Goal: Task Accomplishment & Management: Use online tool/utility

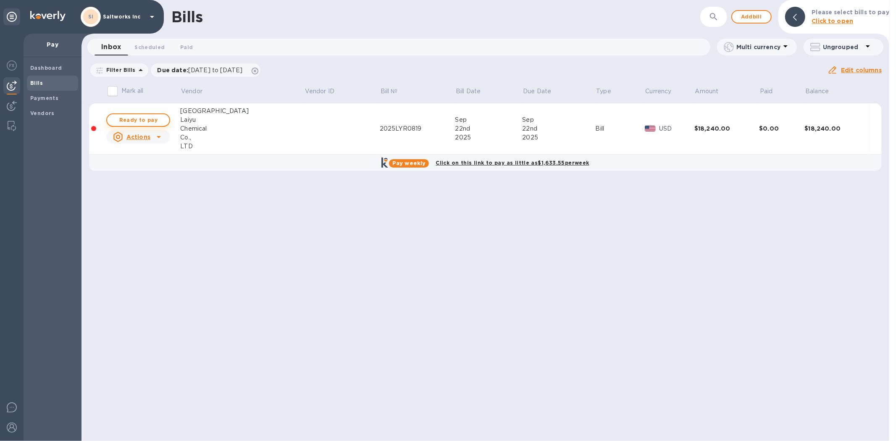
click at [145, 118] on span "Ready to pay" at bounding box center [138, 120] width 49 height 10
click at [144, 119] on span "Ready to pay" at bounding box center [138, 120] width 49 height 10
checkbox input "true"
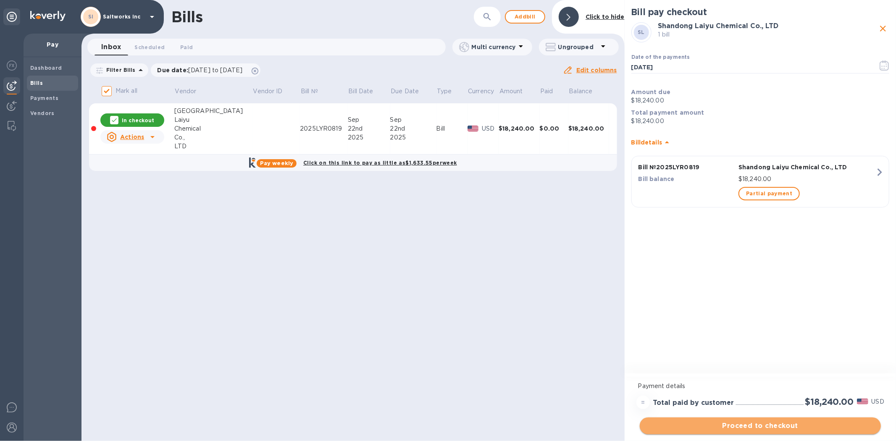
click at [750, 426] on span "Proceed to checkout" at bounding box center [761, 426] width 228 height 10
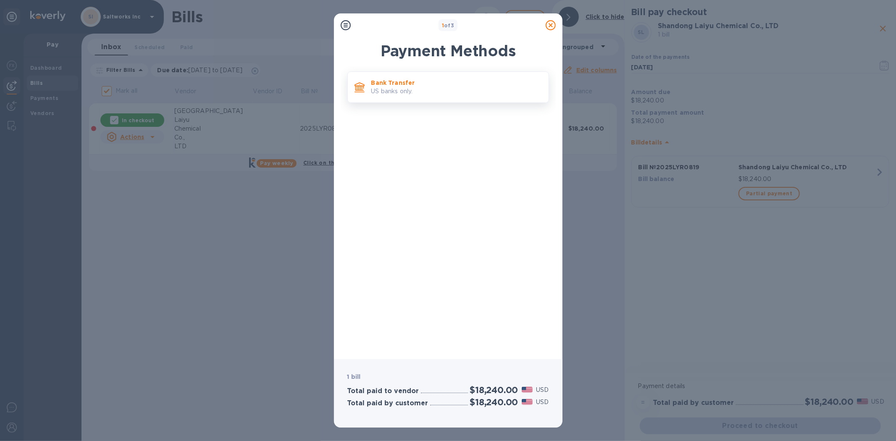
click at [392, 91] on p "US banks only." at bounding box center [456, 91] width 171 height 9
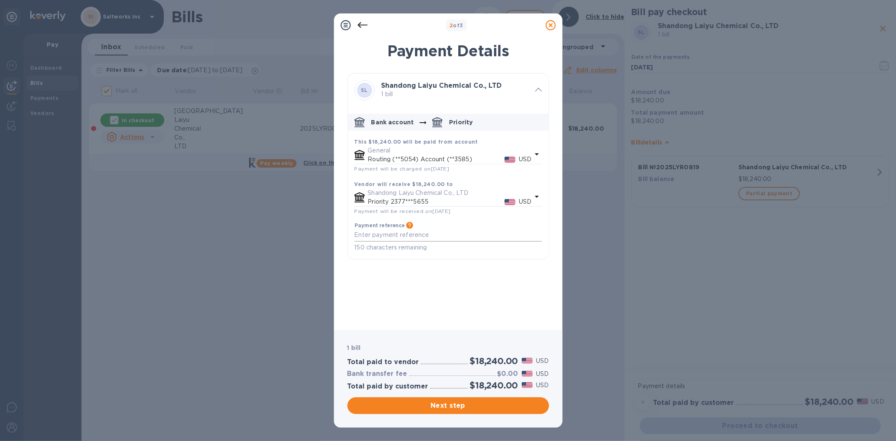
click at [368, 238] on textarea "default-method" at bounding box center [448, 235] width 187 height 7
paste textarea "YVISA042988"
drag, startPoint x: 405, startPoint y: 238, endPoint x: 352, endPoint y: 239, distance: 52.9
click at [352, 239] on div "Payment reference Information that will be provided to the beneficiary bank and…" at bounding box center [448, 237] width 194 height 37
click at [452, 239] on textarea "SaltWorks Inv 2025 LYR0819" at bounding box center [448, 235] width 187 height 7
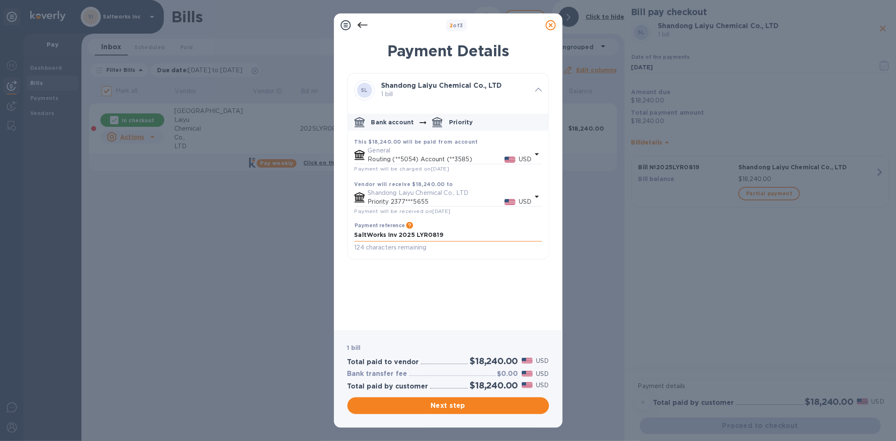
click at [452, 239] on textarea "SaltWorks Inv 2025 LYR0819" at bounding box center [448, 235] width 187 height 7
type textarea "SaltWorks Inv 2025 LYR0819"
click at [440, 403] on span "Next step" at bounding box center [448, 406] width 188 height 10
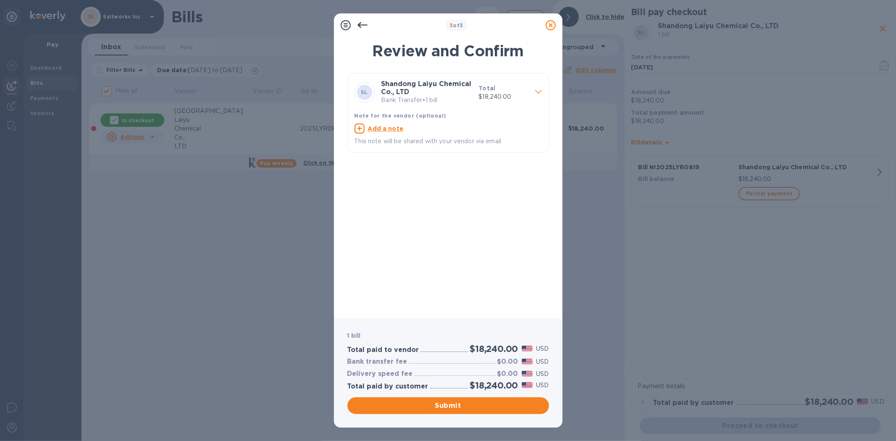
click at [389, 127] on u "Add a note" at bounding box center [386, 128] width 36 height 7
click at [393, 131] on textarea at bounding box center [442, 129] width 174 height 7
paste textarea "SaltWorks Inv 2025 LYR0819"
type textarea "SaltWorks Inv 2025 LYR0819"
click at [448, 404] on span "Submit" at bounding box center [448, 406] width 188 height 10
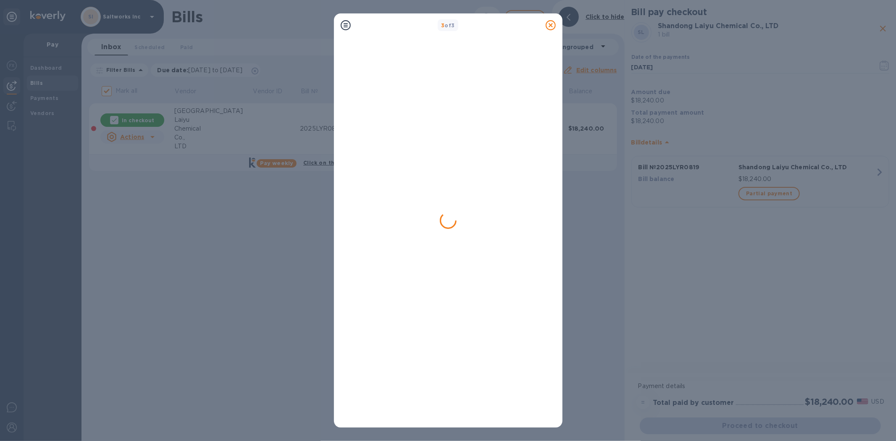
checkbox input "false"
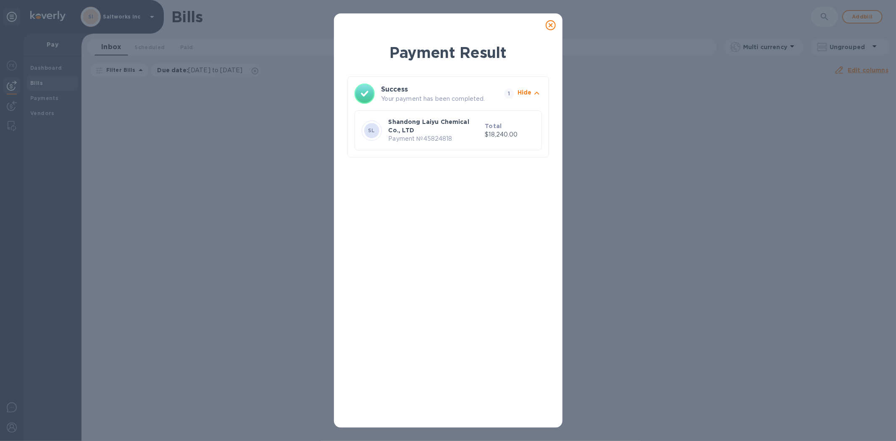
click at [549, 22] on icon at bounding box center [551, 25] width 10 height 10
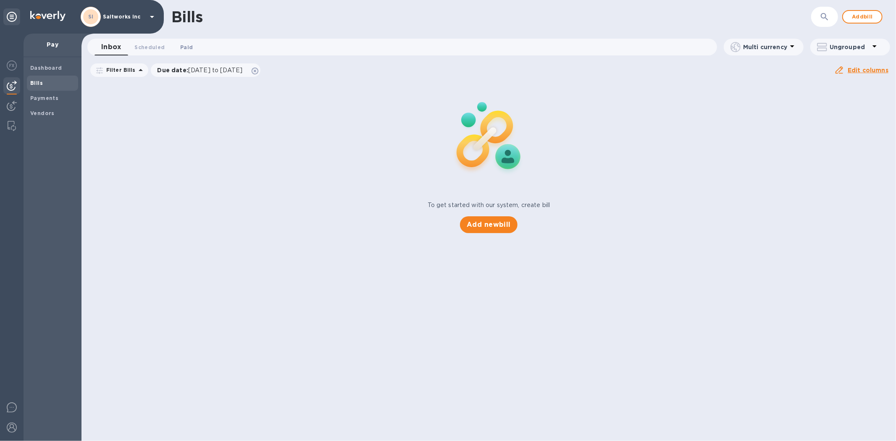
click at [182, 46] on span "Paid 0" at bounding box center [186, 47] width 13 height 9
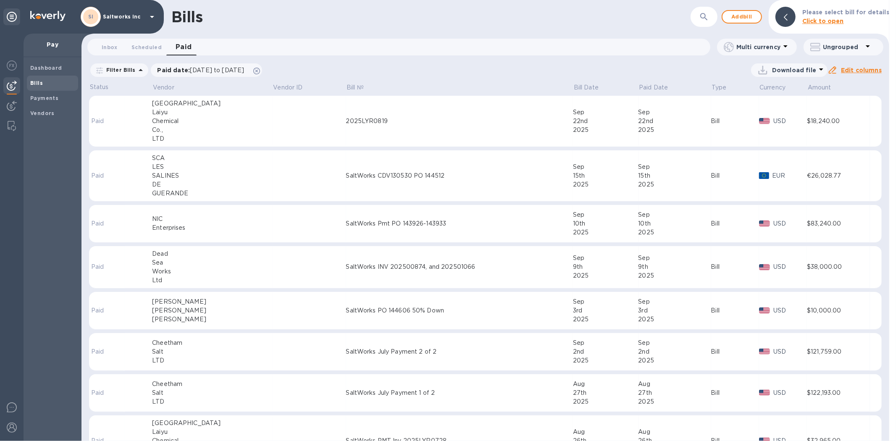
click at [216, 110] on div "Laiyu" at bounding box center [212, 112] width 121 height 9
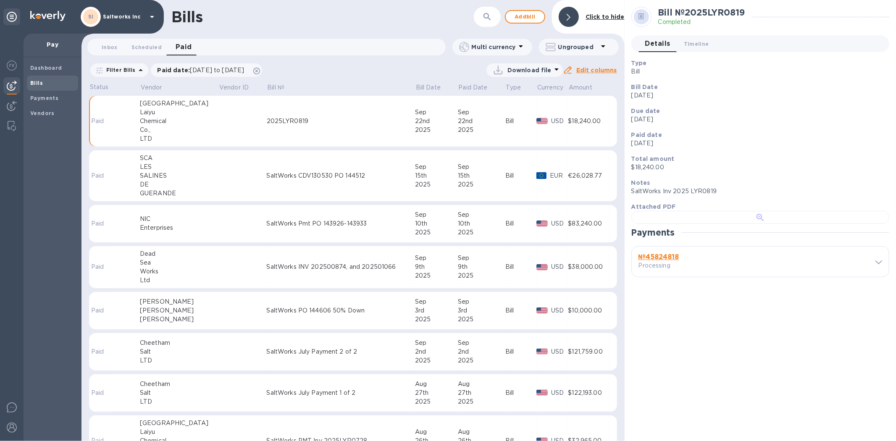
scroll to position [199, 0]
click at [673, 261] on b "№ 45824818" at bounding box center [659, 257] width 41 height 8
